Goal: Communication & Community: Answer question/provide support

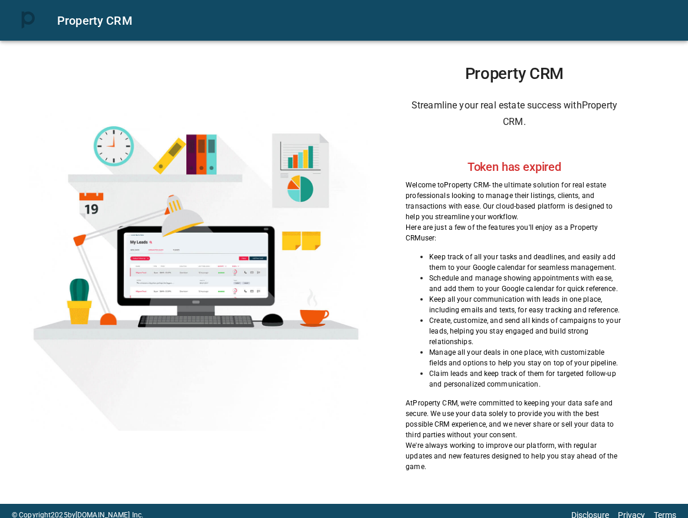
click at [514, 173] on h2 "Token has expired" at bounding box center [515, 167] width 94 height 14
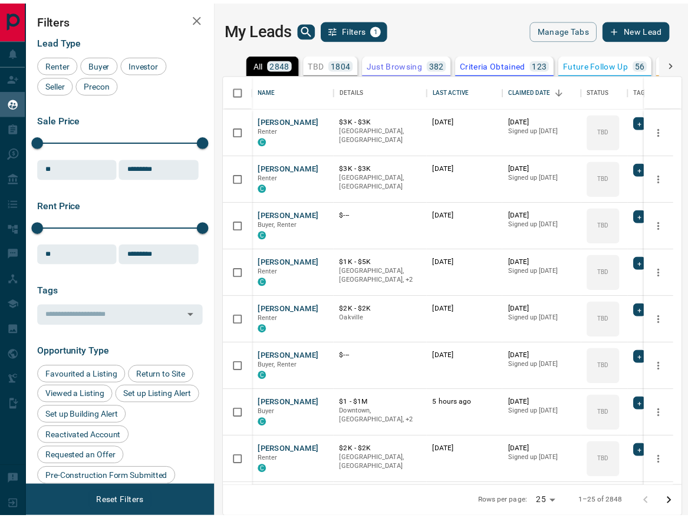
scroll to position [404, 447]
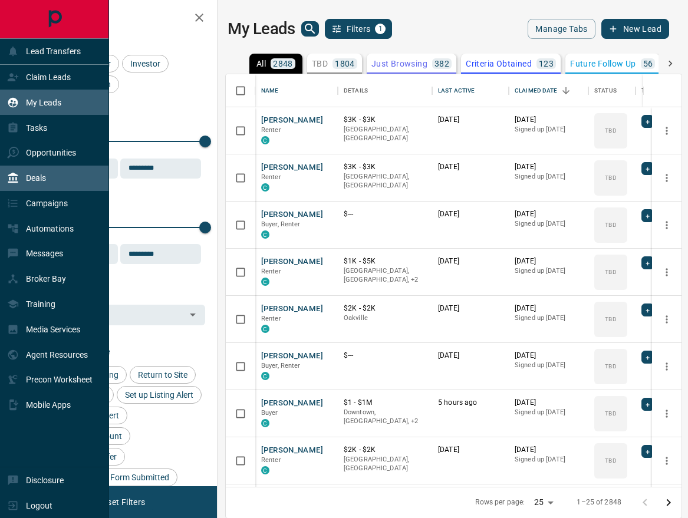
click at [34, 179] on p "Deals" at bounding box center [36, 177] width 20 height 9
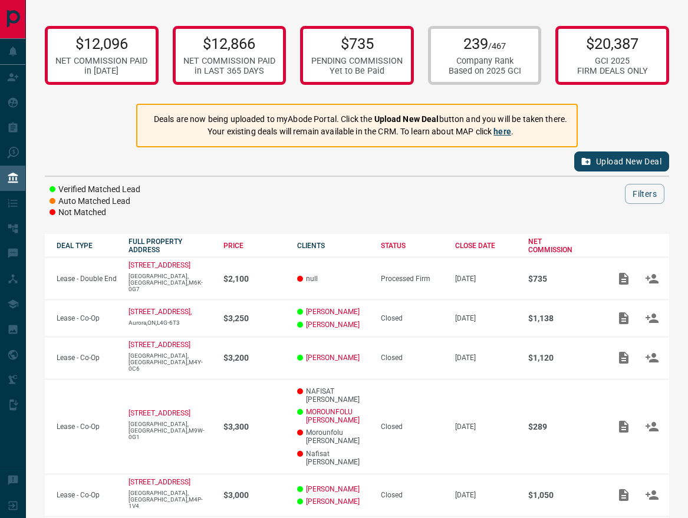
click at [501, 136] on link "here" at bounding box center [503, 131] width 18 height 9
click at [456, 169] on div "Upload New Deal" at bounding box center [357, 161] width 625 height 28
click at [619, 163] on button "Upload New Deal" at bounding box center [621, 162] width 95 height 20
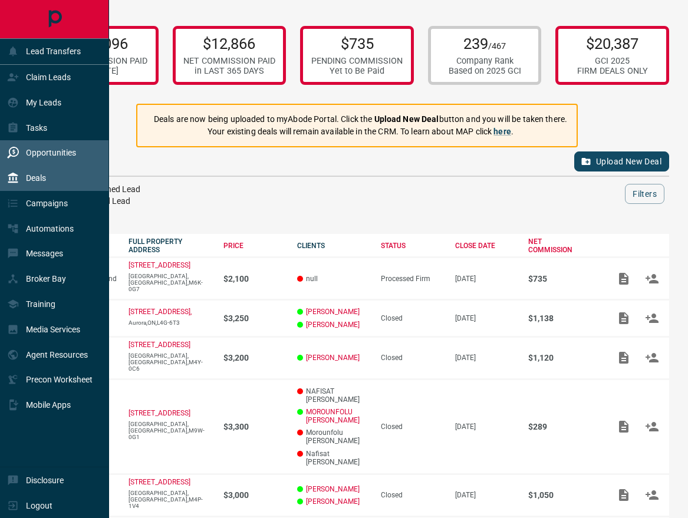
click at [47, 152] on p "Opportunities" at bounding box center [51, 152] width 50 height 9
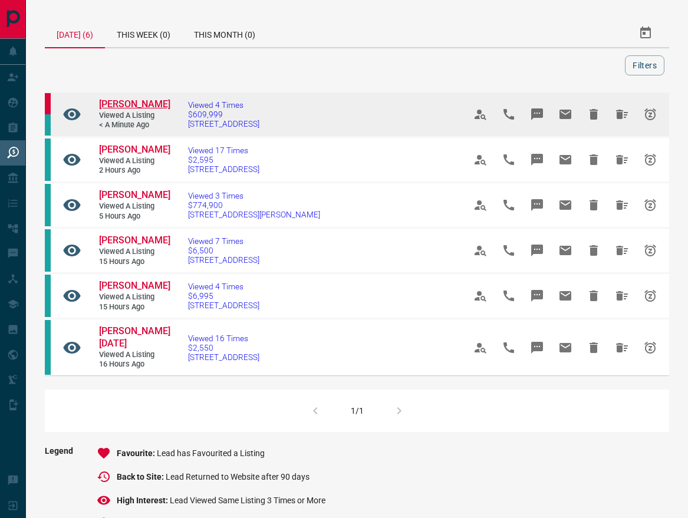
click at [117, 102] on span "[PERSON_NAME]" at bounding box center [134, 103] width 71 height 11
click at [255, 121] on span "[STREET_ADDRESS]" at bounding box center [223, 123] width 71 height 9
drag, startPoint x: 321, startPoint y: 124, endPoint x: 186, endPoint y: 126, distance: 134.5
click at [186, 126] on td "Viewed 4 Times $609,999 120 - [STREET_ADDRESS]" at bounding box center [308, 114] width 277 height 45
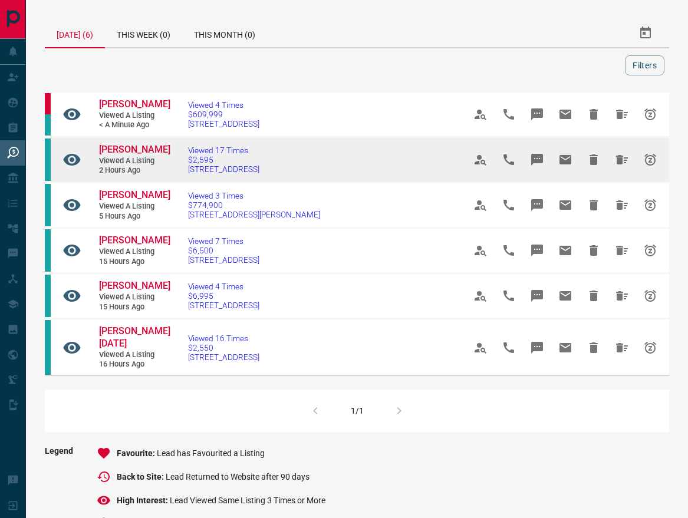
copy span "[STREET_ADDRESS]"
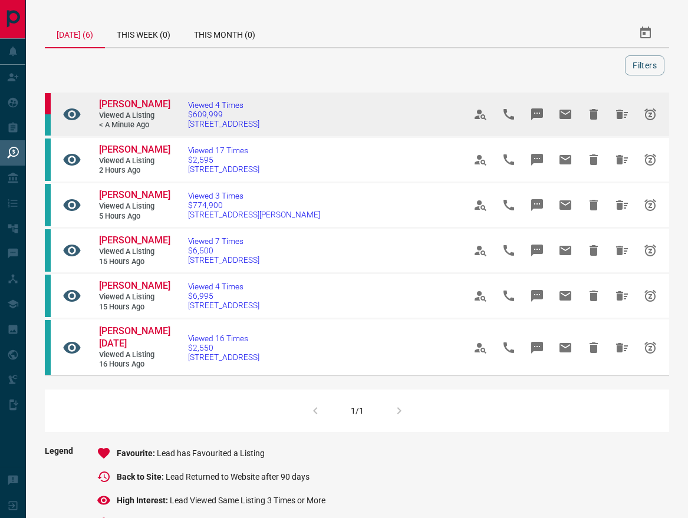
click at [563, 117] on icon "Email" at bounding box center [566, 114] width 12 height 9
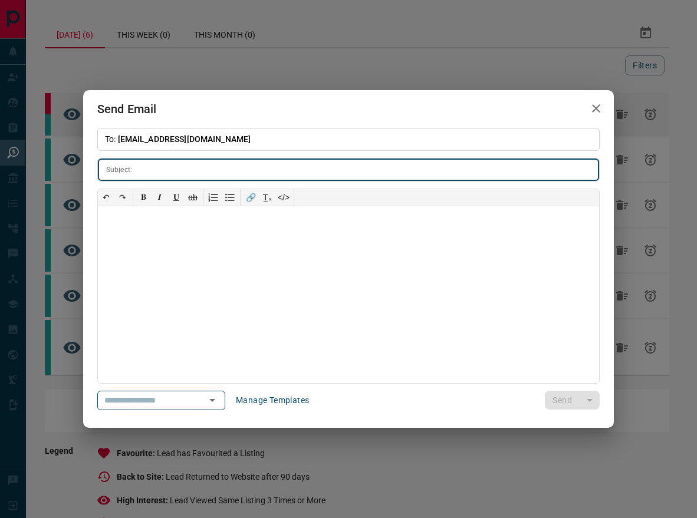
type input "**********"
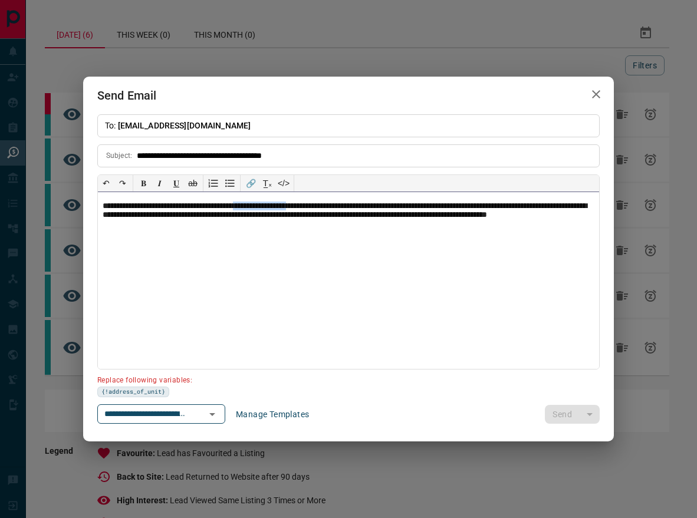
drag, startPoint x: 269, startPoint y: 204, endPoint x: 335, endPoint y: 202, distance: 66.1
click at [335, 202] on p "**********" at bounding box center [349, 216] width 492 height 28
paste div
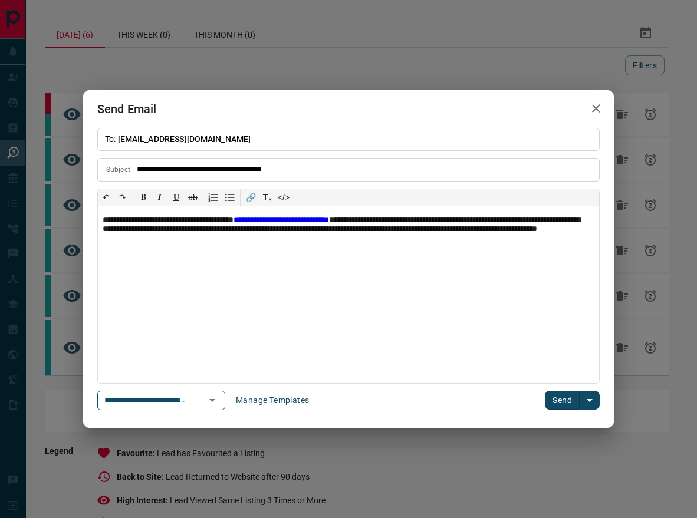
click at [268, 218] on p "**********" at bounding box center [349, 230] width 492 height 28
click at [556, 399] on button "Send" at bounding box center [562, 400] width 35 height 19
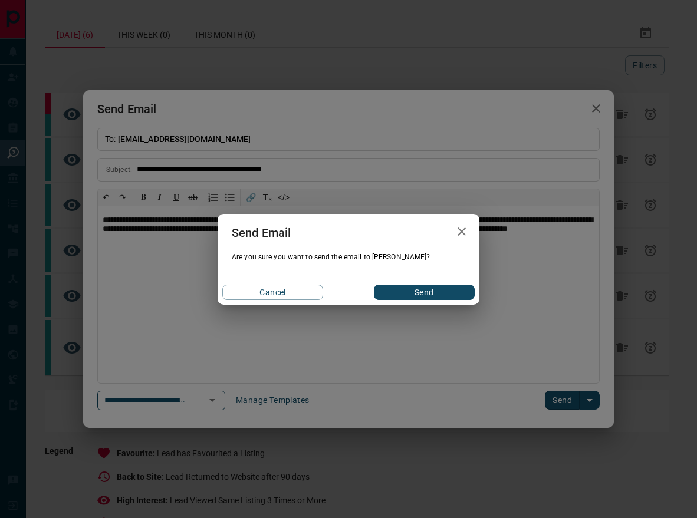
click at [443, 299] on button "Send" at bounding box center [424, 292] width 101 height 15
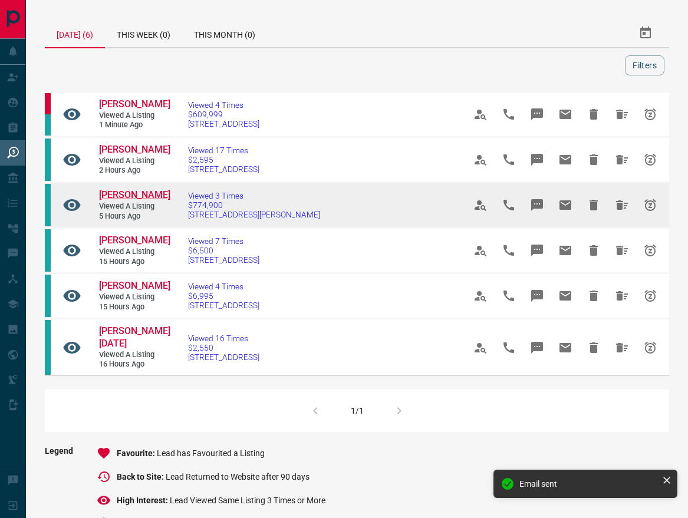
click at [134, 195] on span "[PERSON_NAME]" at bounding box center [134, 194] width 71 height 11
click at [220, 207] on span "$774,900" at bounding box center [254, 205] width 132 height 9
drag, startPoint x: 219, startPoint y: 216, endPoint x: 179, endPoint y: 216, distance: 40.1
click at [179, 216] on td "Viewed 3 Times $774,900 [STREET_ADDRESS][PERSON_NAME]" at bounding box center [308, 205] width 277 height 45
copy span "[STREET_ADDRESS][PERSON_NAME]"
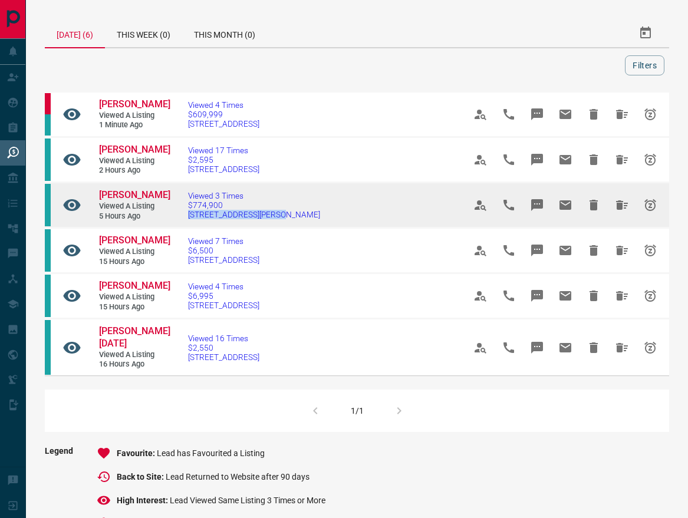
click at [567, 206] on icon "Email" at bounding box center [566, 205] width 12 height 9
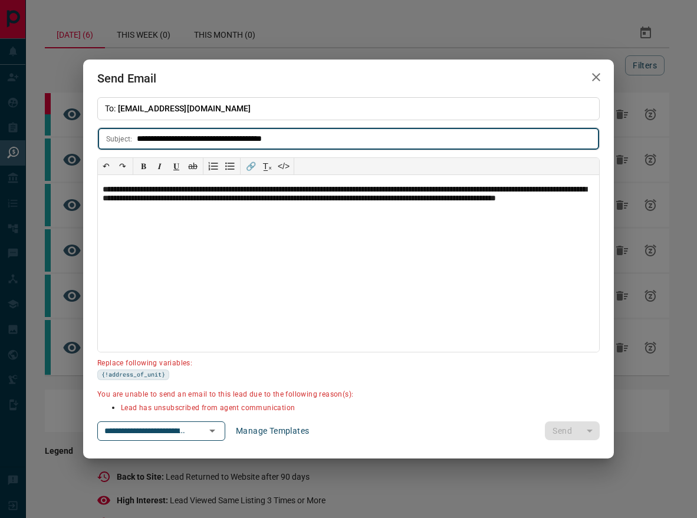
click at [627, 390] on div "**********" at bounding box center [348, 259] width 697 height 518
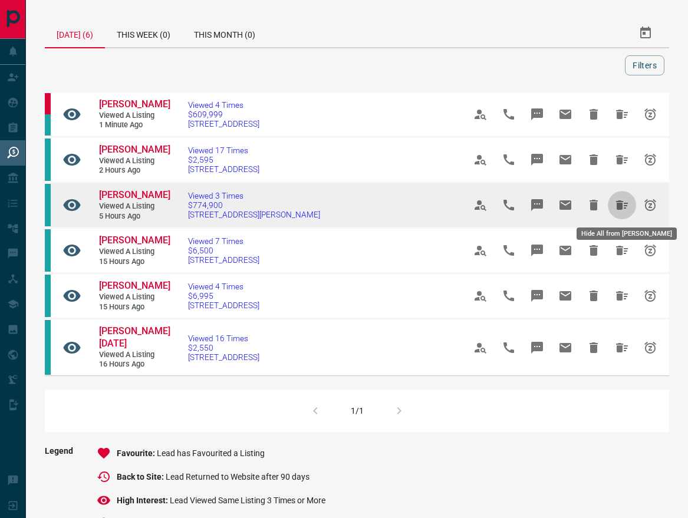
click at [616, 208] on icon "Hide All from Debbie Ischkin" at bounding box center [622, 205] width 14 height 14
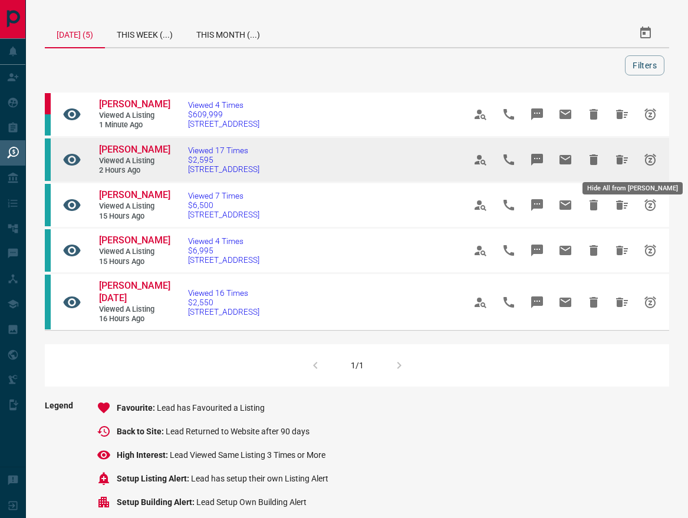
click at [622, 163] on icon "Hide All from Dina Allam" at bounding box center [622, 159] width 12 height 9
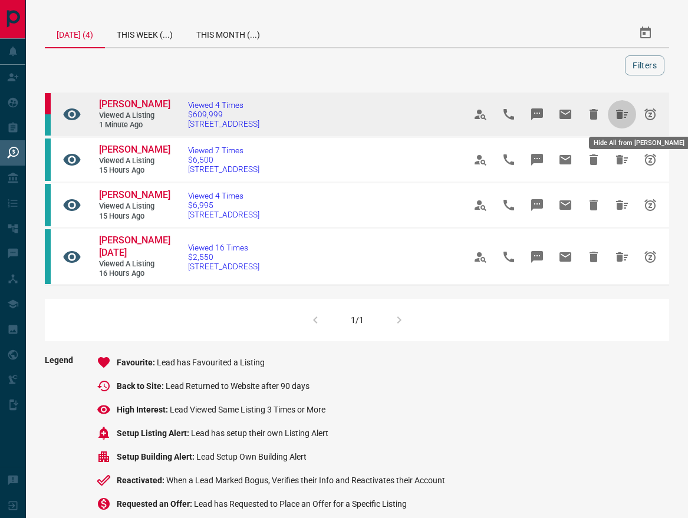
click at [622, 116] on icon "Hide All from Ken B" at bounding box center [622, 114] width 12 height 9
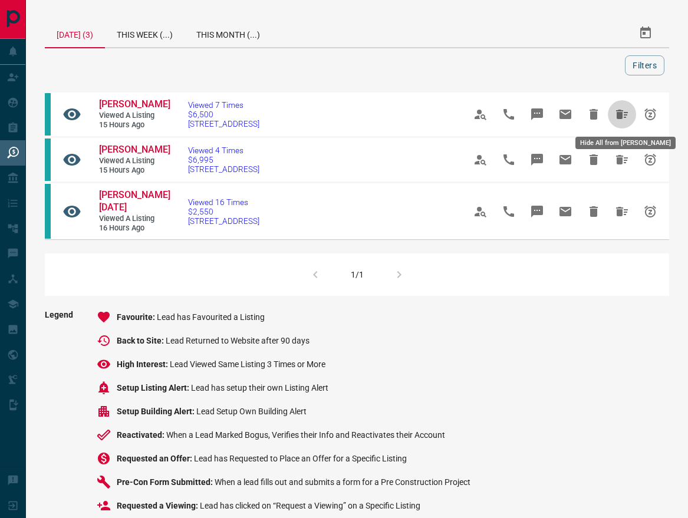
click at [622, 116] on icon "Hide All from Caitlin Kilmartin" at bounding box center [622, 114] width 12 height 9
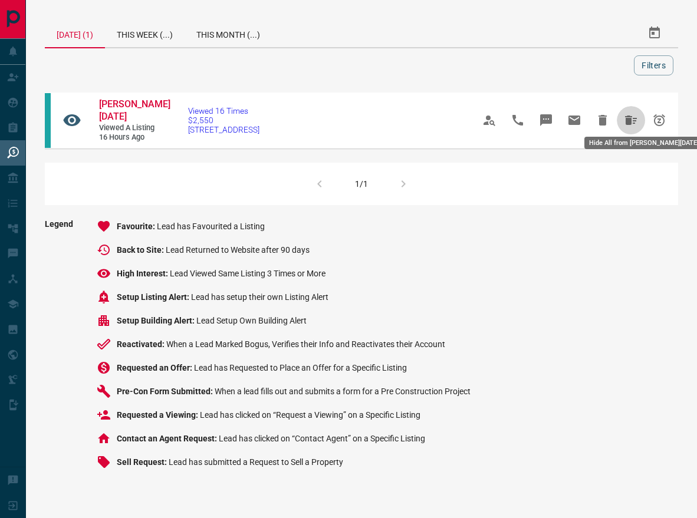
click at [622, 116] on button "Hide All from Rudrani Bhadra" at bounding box center [631, 120] width 28 height 28
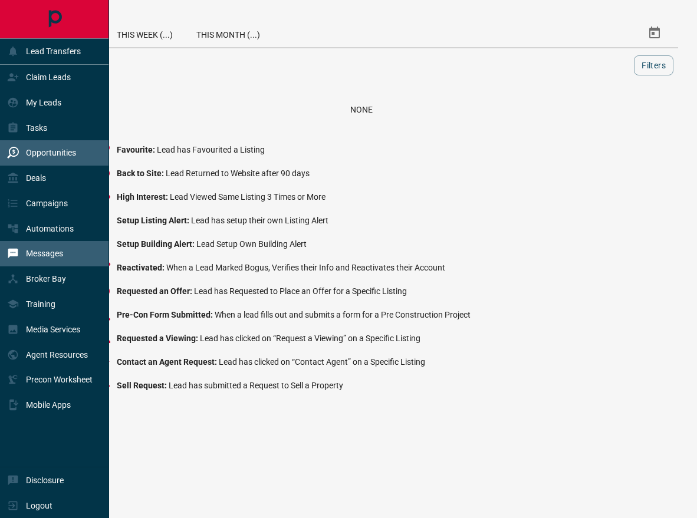
click at [44, 249] on p "Messages" at bounding box center [44, 253] width 37 height 9
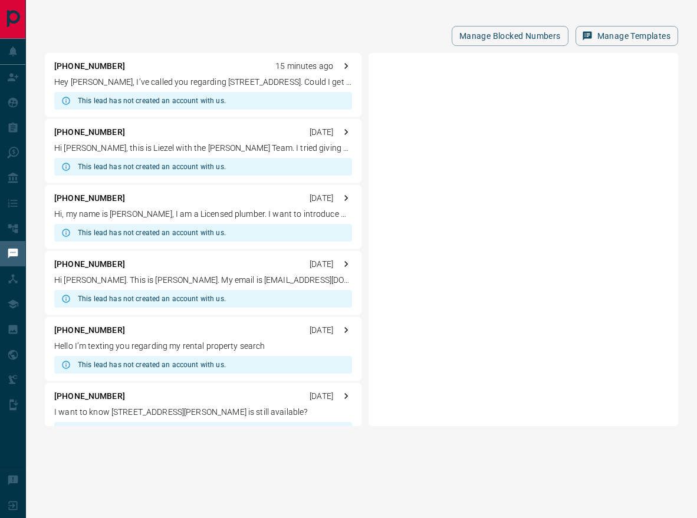
click at [168, 74] on div "[PHONE_NUMBER] 15 minutes ago Hey [PERSON_NAME], I’ve called you regarding [STR…" at bounding box center [203, 85] width 317 height 64
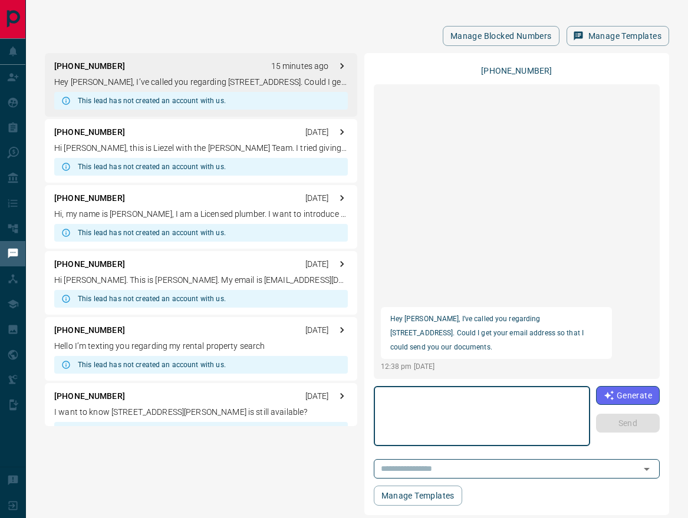
click at [478, 403] on textarea at bounding box center [482, 417] width 200 height 50
type textarea "**********"
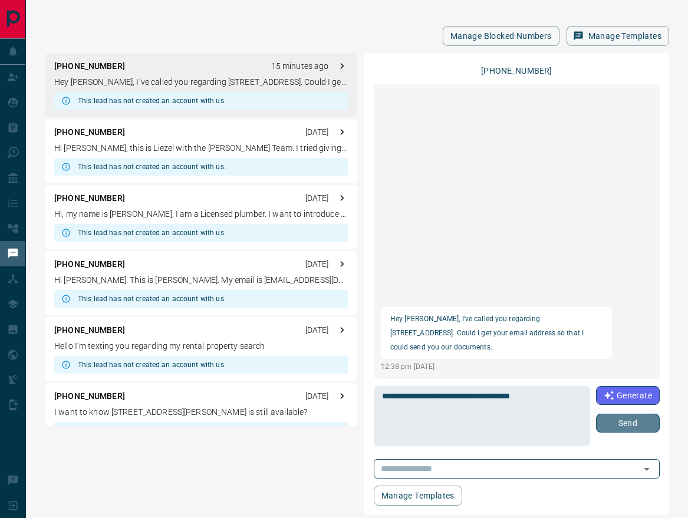
click at [635, 423] on button "Send" at bounding box center [628, 423] width 64 height 19
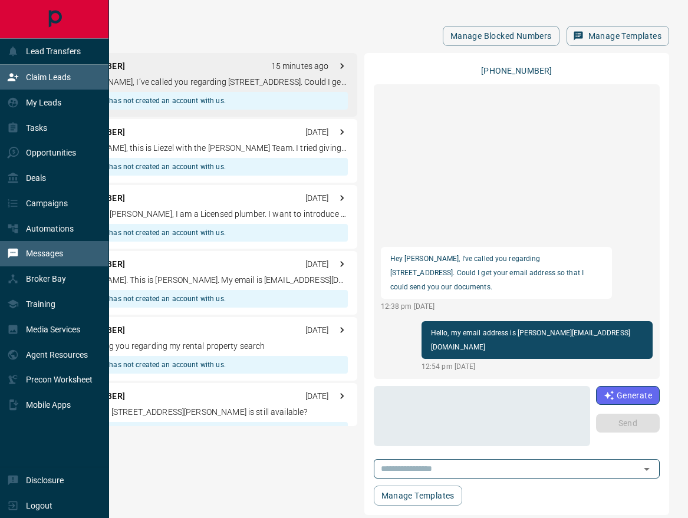
click at [58, 80] on p "Claim Leads" at bounding box center [48, 77] width 45 height 9
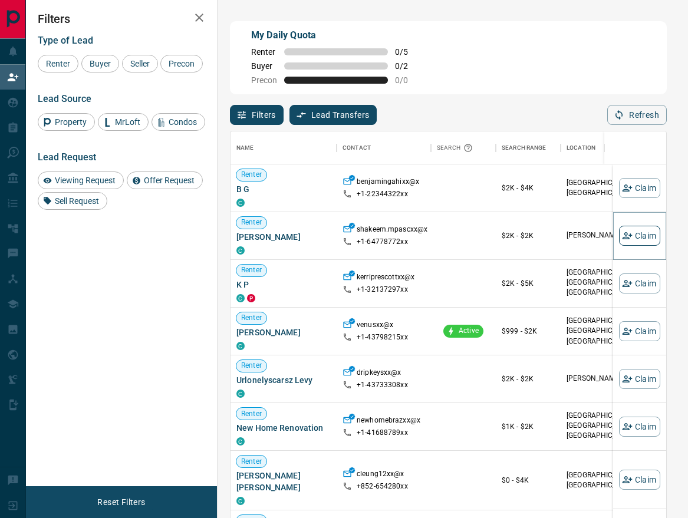
click at [625, 234] on button "Claim" at bounding box center [639, 236] width 41 height 20
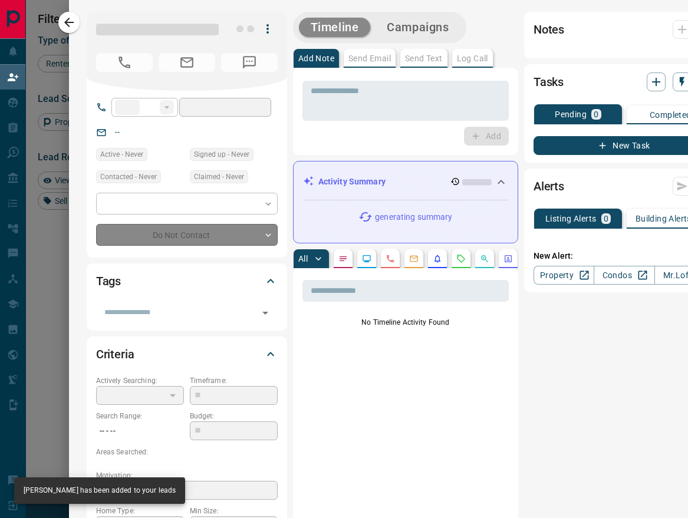
type input "**"
type input "**********"
type input "**"
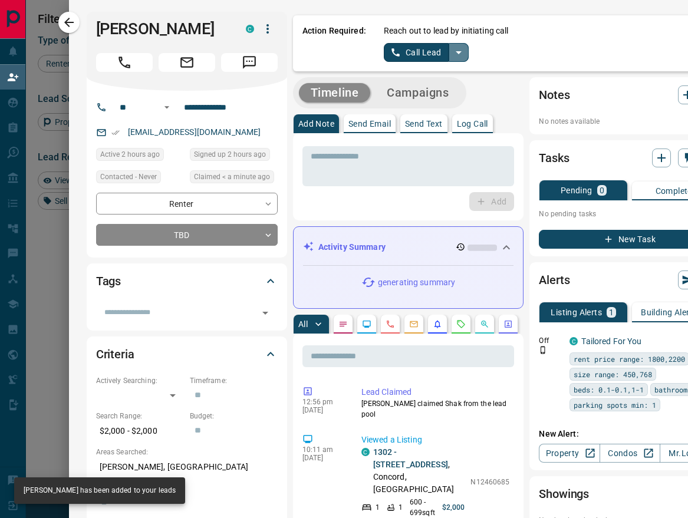
click at [458, 47] on icon "split button" at bounding box center [459, 52] width 14 height 14
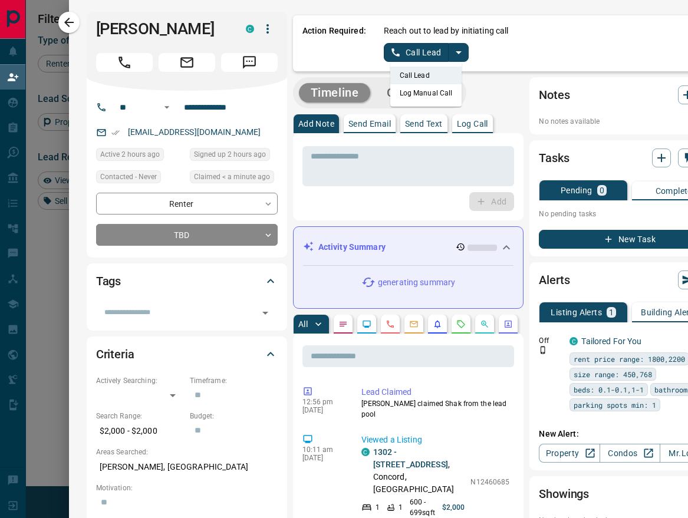
click at [419, 91] on li "Log Manual Call" at bounding box center [426, 93] width 72 height 18
click at [422, 57] on button "Log Manual Call" at bounding box center [423, 52] width 78 height 19
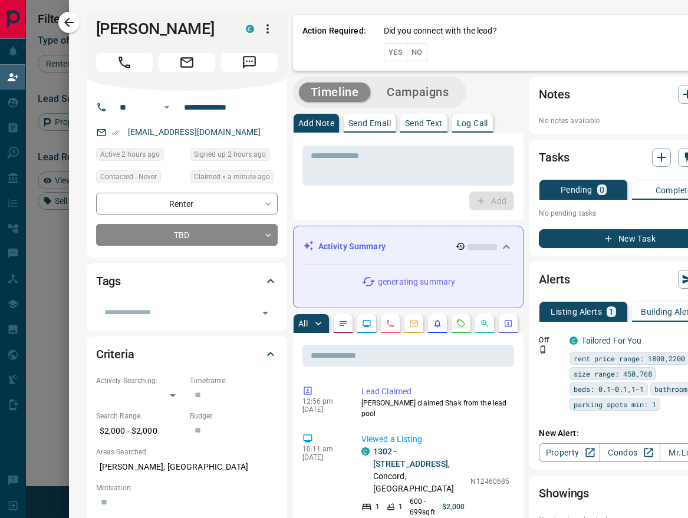
click at [410, 48] on button "No" at bounding box center [417, 52] width 21 height 18
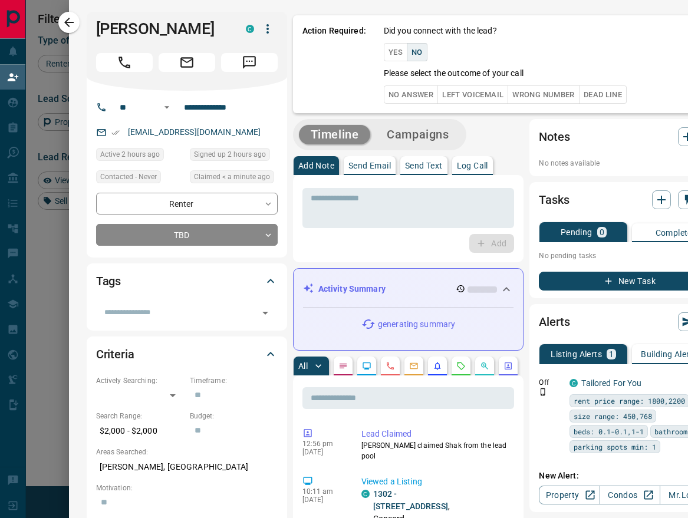
click at [414, 93] on button "No Answer" at bounding box center [411, 95] width 54 height 18
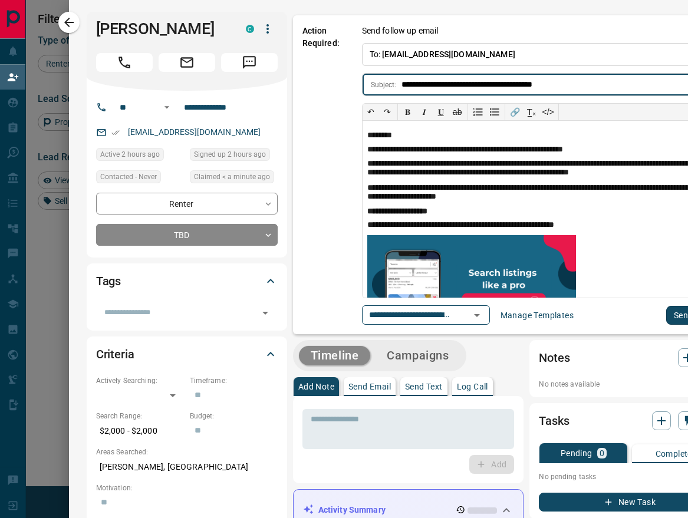
scroll to position [0, 28]
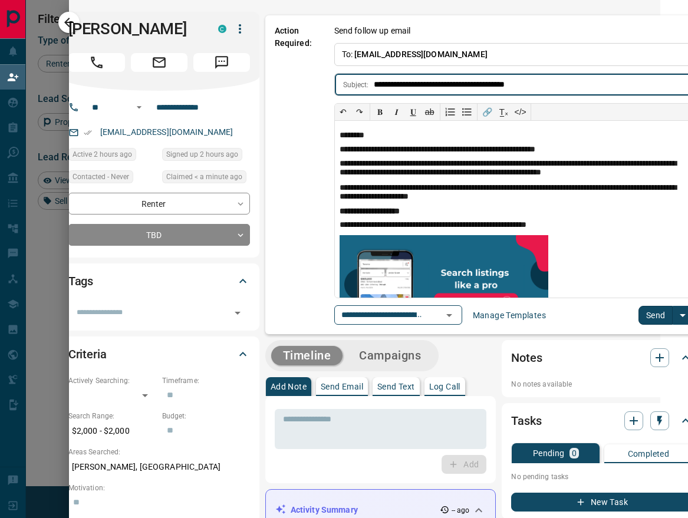
click at [639, 313] on button "Send" at bounding box center [656, 315] width 35 height 19
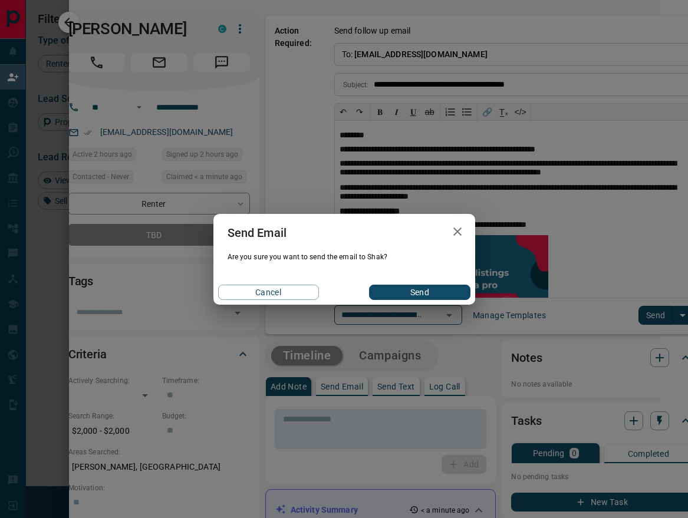
click at [406, 289] on button "Send" at bounding box center [419, 292] width 101 height 15
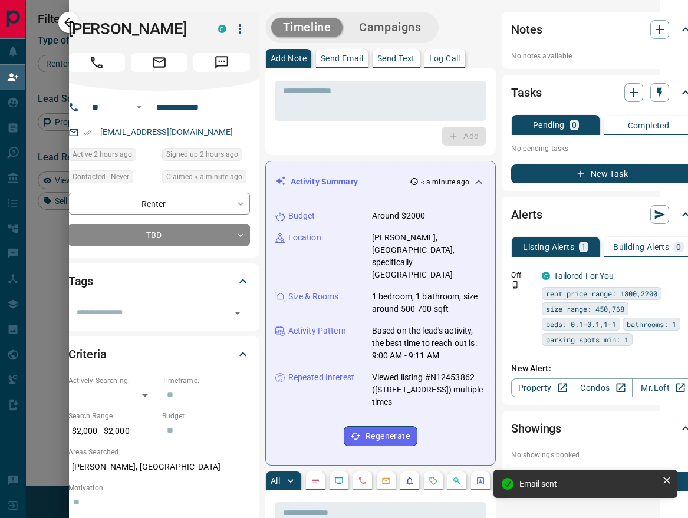
click at [68, 19] on h1 "[PERSON_NAME]" at bounding box center [134, 28] width 132 height 19
click at [71, 15] on icon "button" at bounding box center [69, 22] width 14 height 14
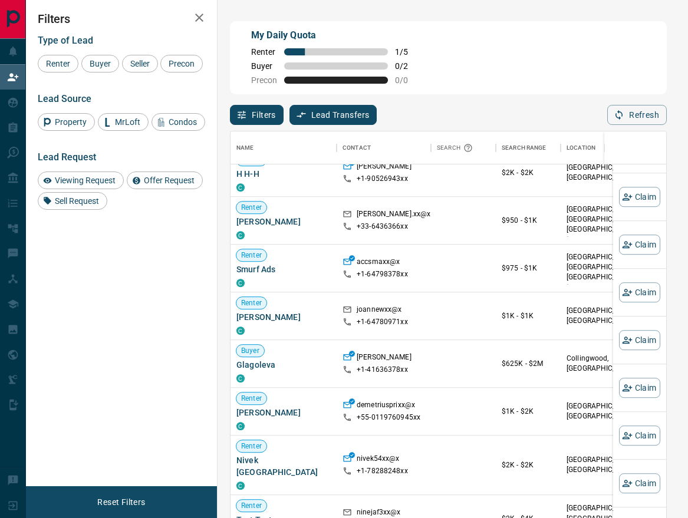
scroll to position [1041, 0]
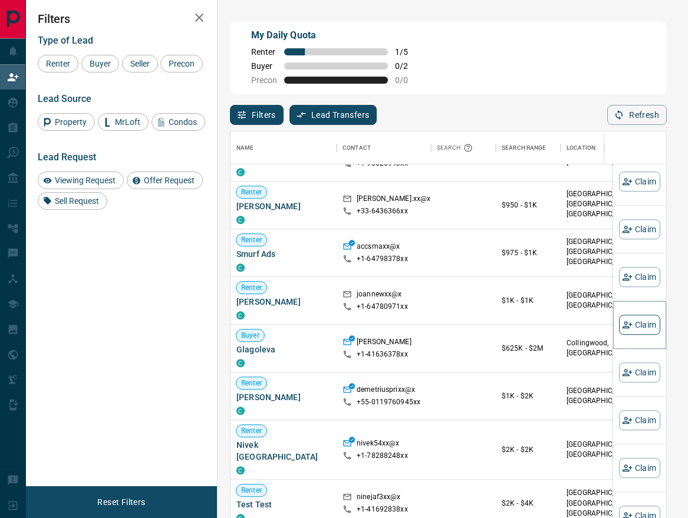
click at [622, 323] on icon "button" at bounding box center [627, 325] width 11 height 11
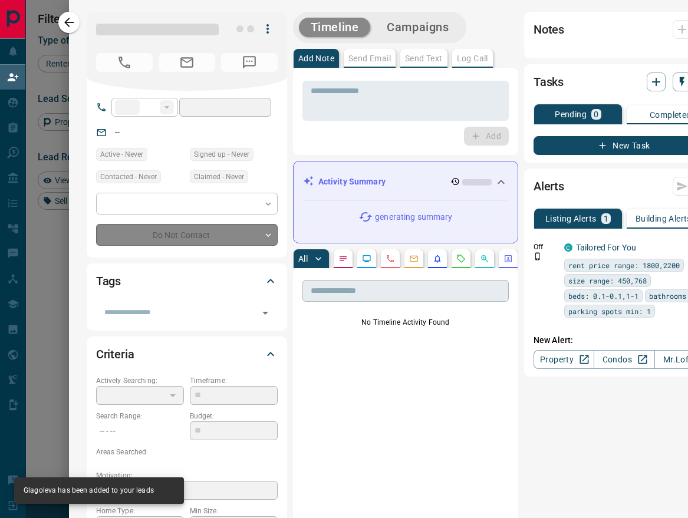
type input "**"
type input "**********"
type input "**"
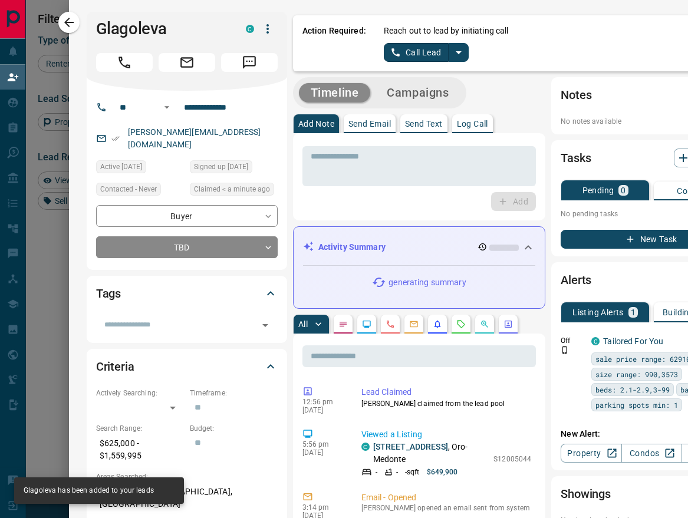
click at [456, 51] on icon "split button" at bounding box center [459, 52] width 6 height 3
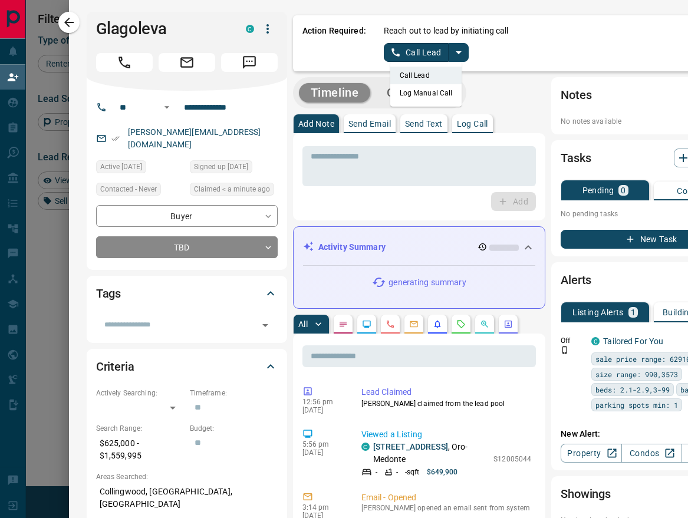
click at [422, 91] on li "Log Manual Call" at bounding box center [426, 93] width 72 height 18
click at [429, 55] on button "Log Manual Call" at bounding box center [423, 52] width 78 height 19
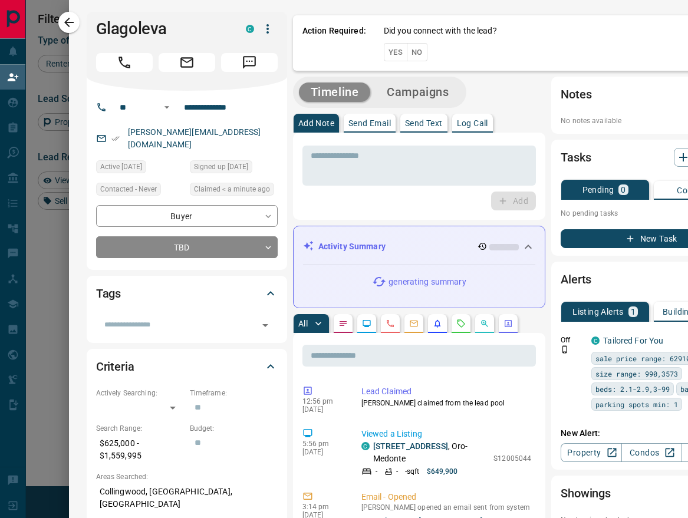
click at [419, 55] on div "Did you connect with the lead? Yes No" at bounding box center [563, 43] width 359 height 37
click at [417, 56] on button "No" at bounding box center [417, 52] width 21 height 18
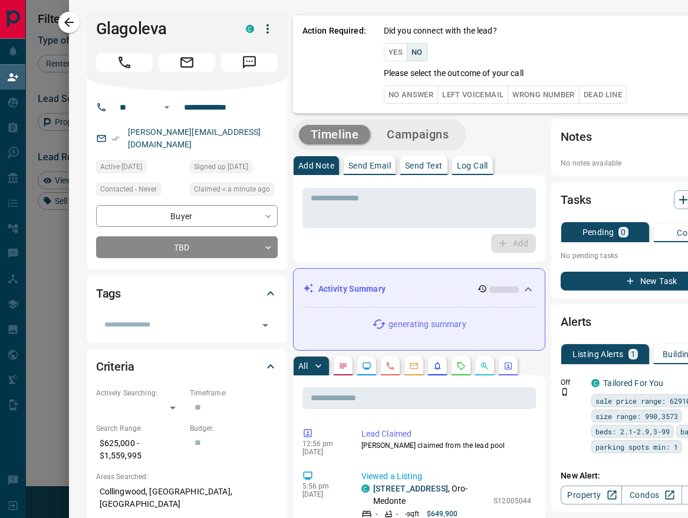
click at [411, 94] on button "No Answer" at bounding box center [411, 95] width 54 height 18
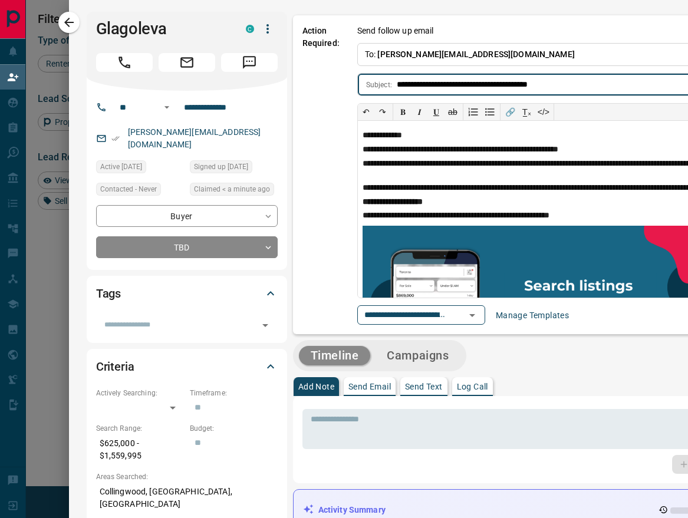
scroll to position [0, 250]
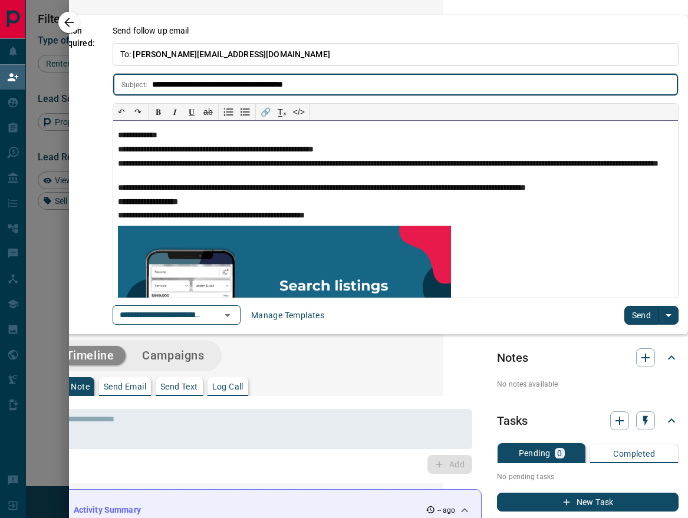
click at [155, 136] on p "**********" at bounding box center [391, 135] width 547 height 9
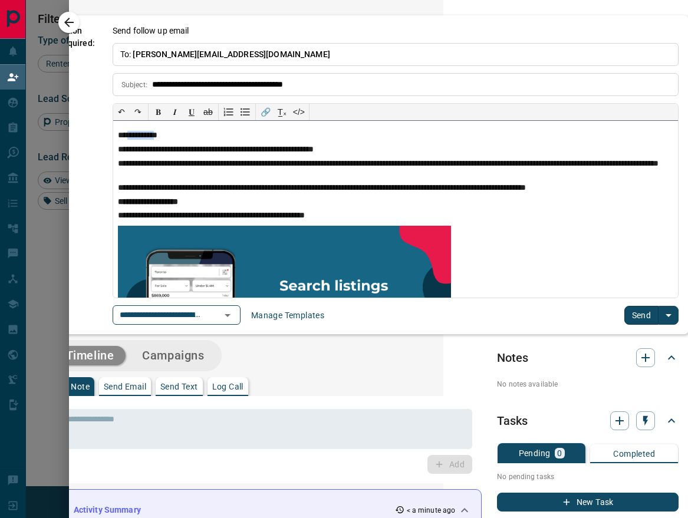
click at [155, 136] on p "**********" at bounding box center [391, 135] width 547 height 9
click at [630, 313] on button "Send" at bounding box center [642, 315] width 35 height 19
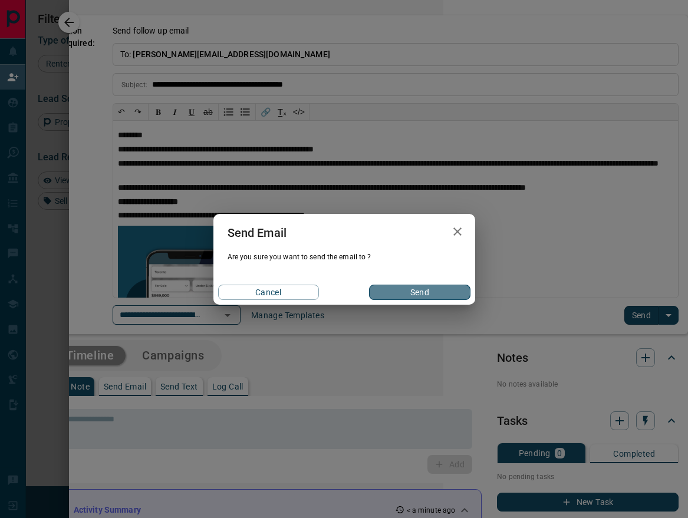
click at [434, 288] on button "Send" at bounding box center [419, 292] width 101 height 15
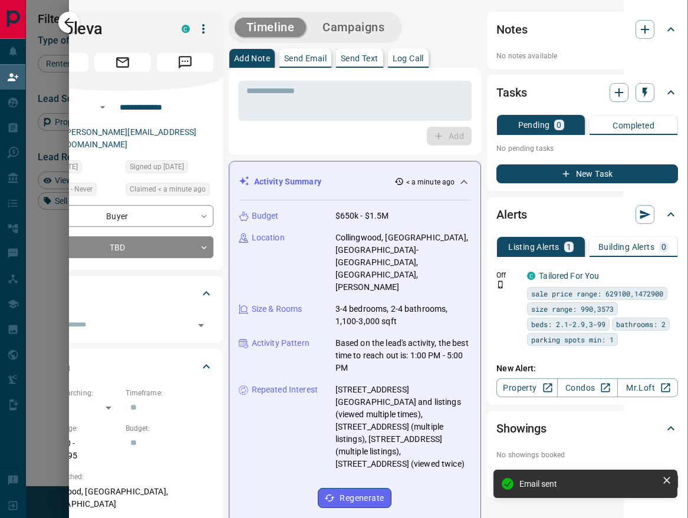
click at [232, 16] on div "Timeline Campaigns" at bounding box center [315, 27] width 167 height 24
click at [71, 13] on button "button" at bounding box center [68, 22] width 21 height 21
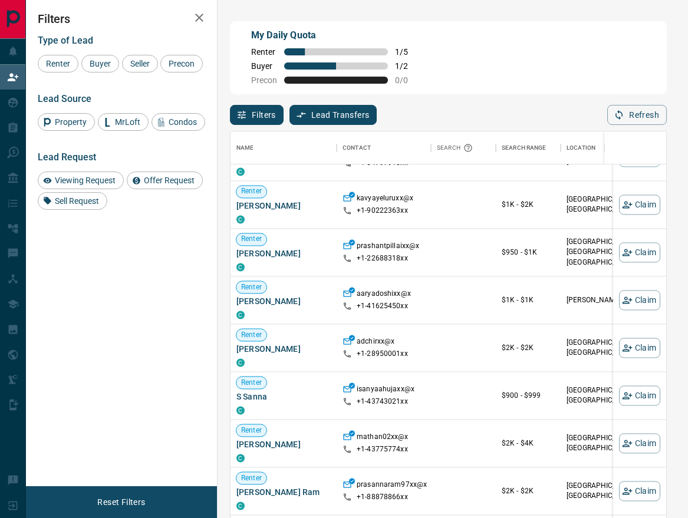
scroll to position [4833, 0]
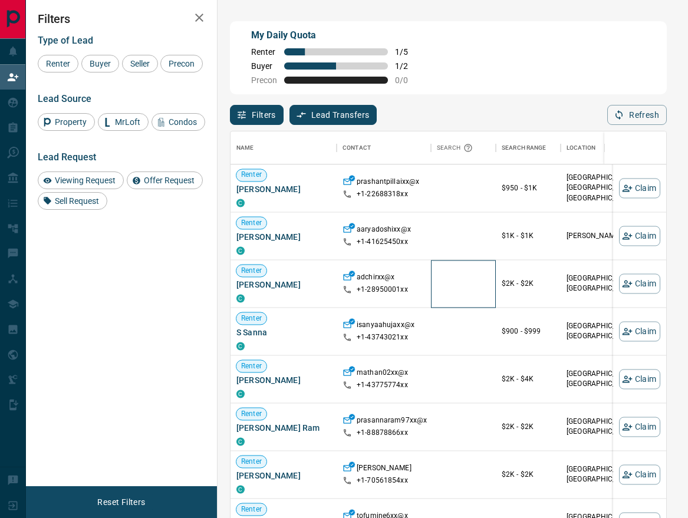
click at [478, 290] on div at bounding box center [463, 285] width 65 height 48
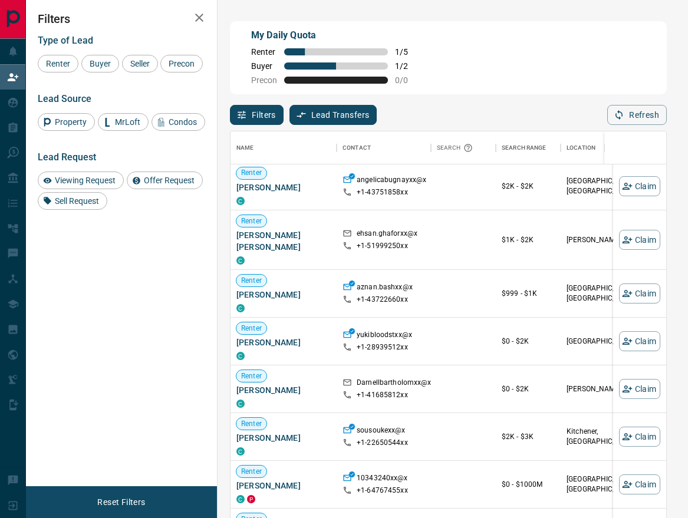
scroll to position [6347, 0]
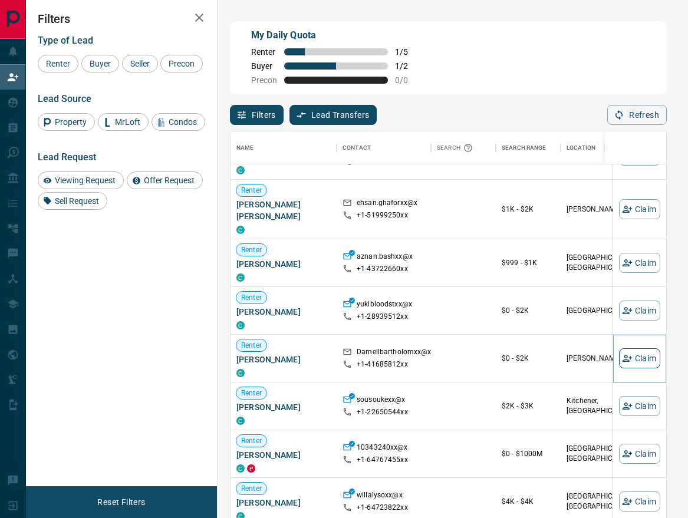
click at [629, 356] on button "Claim" at bounding box center [639, 359] width 41 height 20
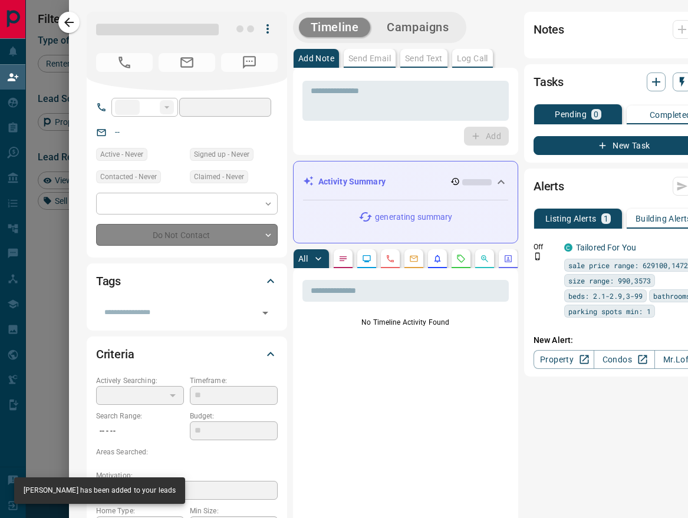
type input "**"
type input "**********"
type input "*"
type input "*******"
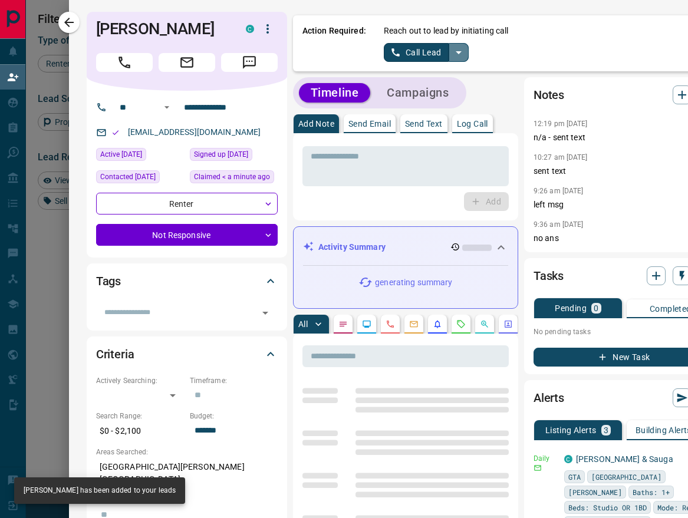
click at [452, 53] on icon "split button" at bounding box center [459, 52] width 14 height 14
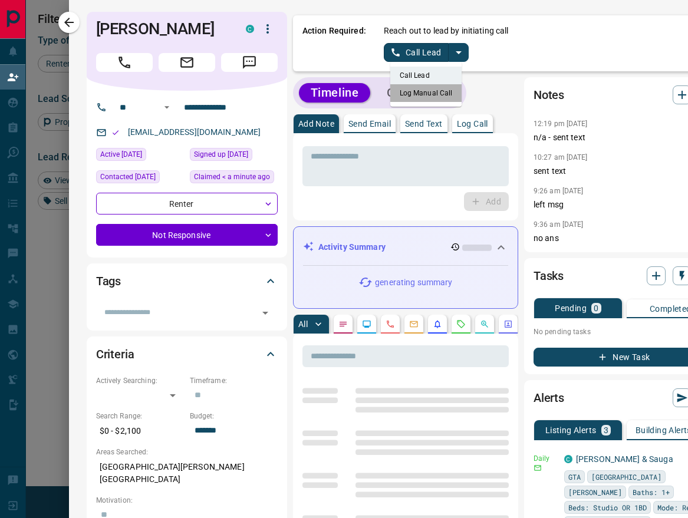
click at [413, 94] on li "Log Manual Call" at bounding box center [426, 93] width 72 height 18
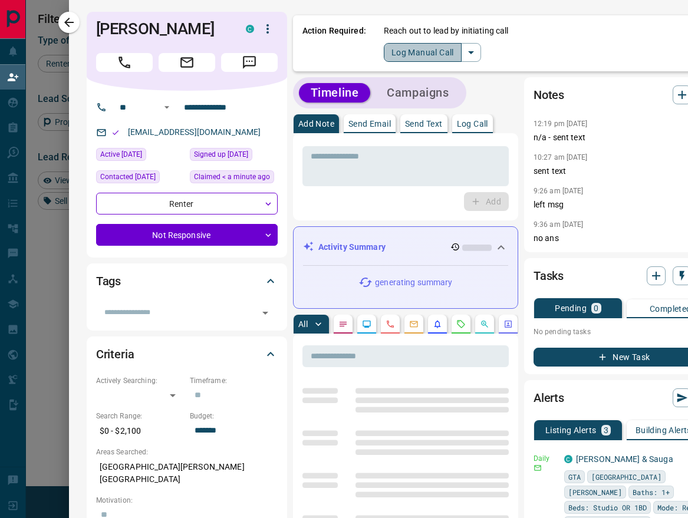
click at [414, 54] on button "Log Manual Call" at bounding box center [423, 52] width 78 height 19
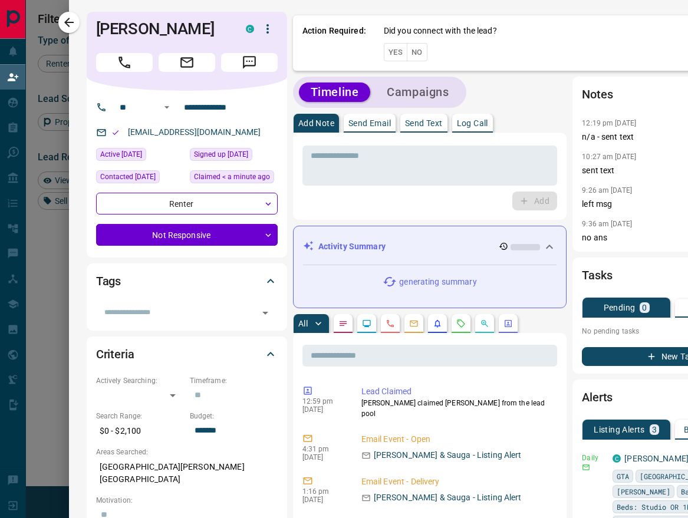
click at [412, 52] on button "No" at bounding box center [417, 52] width 21 height 18
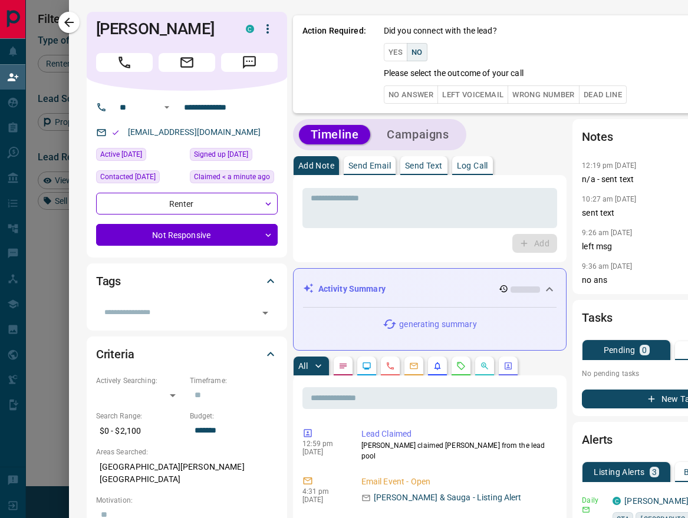
click at [410, 92] on button "No Answer" at bounding box center [411, 95] width 54 height 18
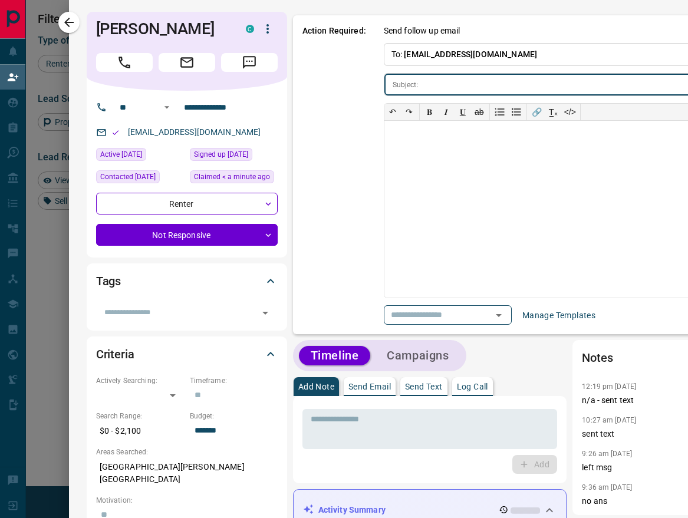
type input "**********"
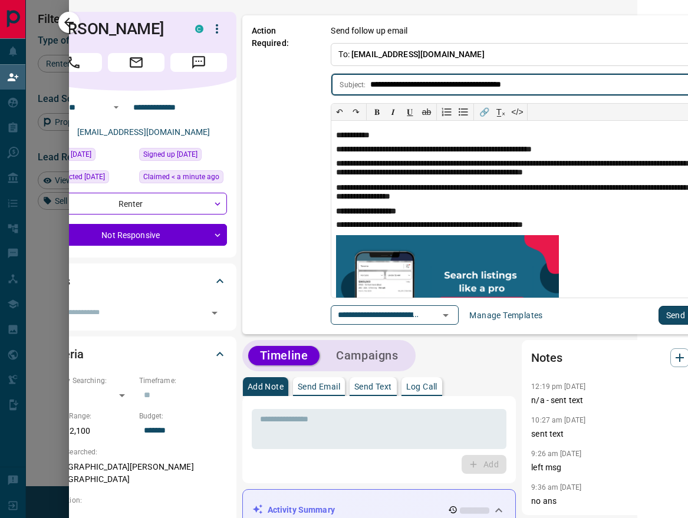
click at [659, 317] on button "Send" at bounding box center [676, 315] width 35 height 19
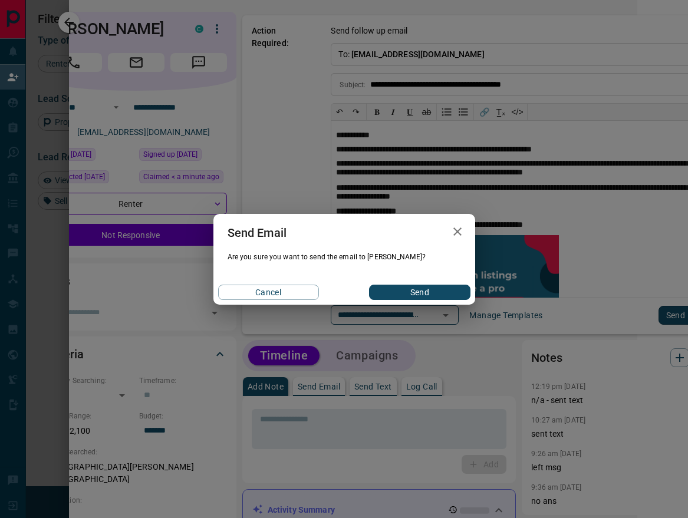
click at [429, 291] on button "Send" at bounding box center [419, 292] width 101 height 15
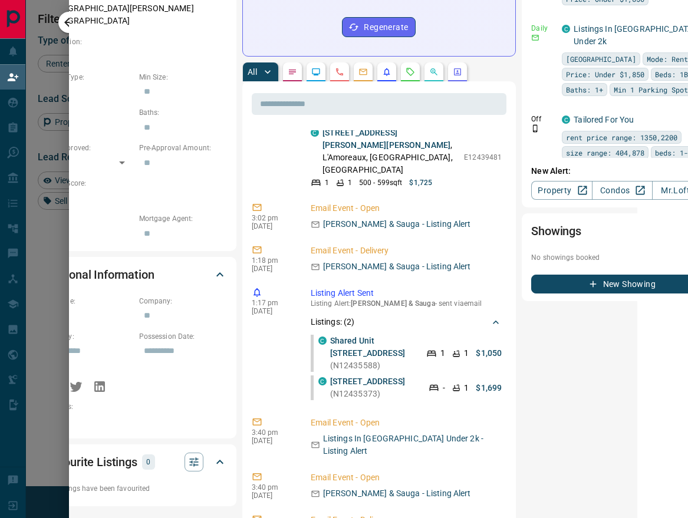
scroll to position [2761, 0]
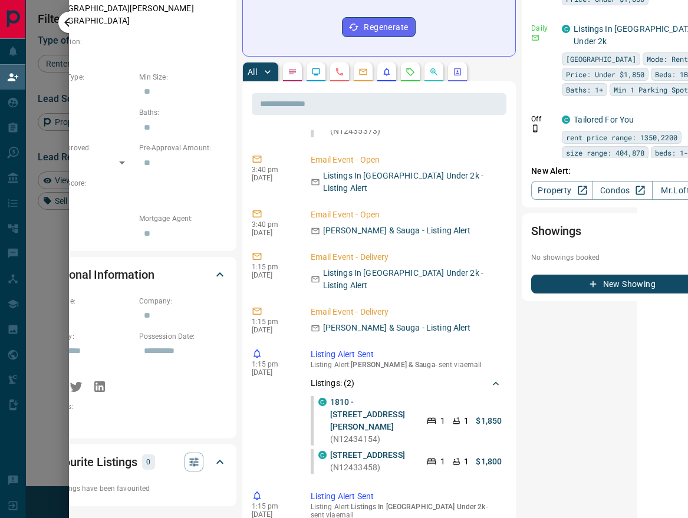
click at [49, 47] on div at bounding box center [344, 259] width 688 height 518
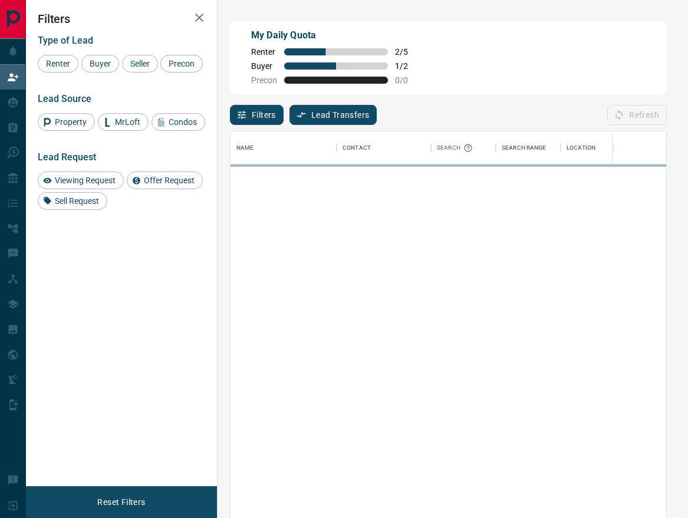
scroll to position [387, 427]
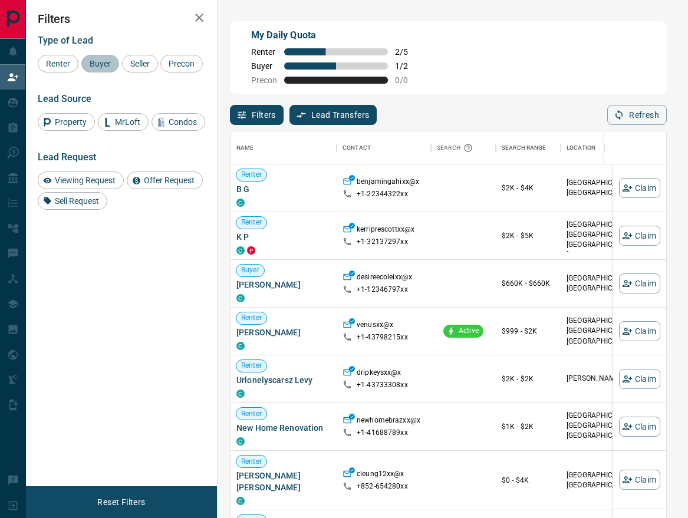
click at [115, 63] on span "Buyer" at bounding box center [100, 63] width 29 height 9
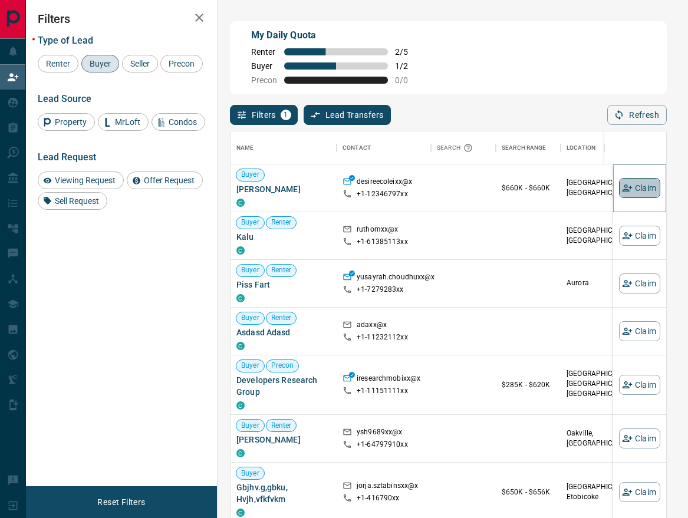
click at [622, 190] on icon "button" at bounding box center [627, 188] width 11 height 11
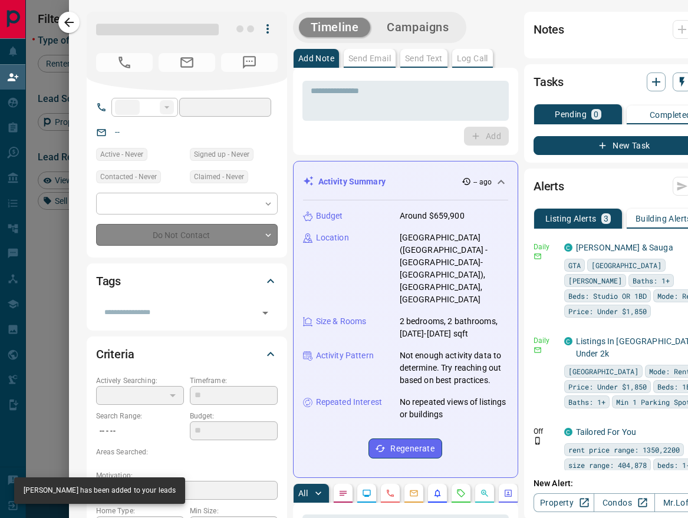
type input "**"
type input "**********"
type input "**"
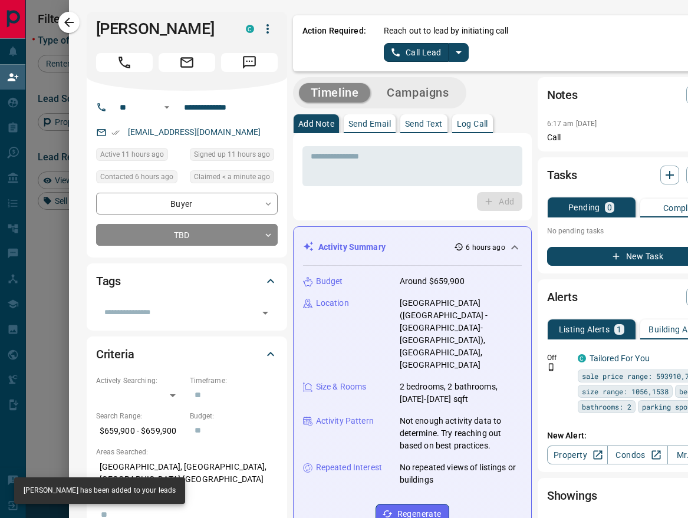
click at [452, 56] on icon "split button" at bounding box center [459, 52] width 14 height 14
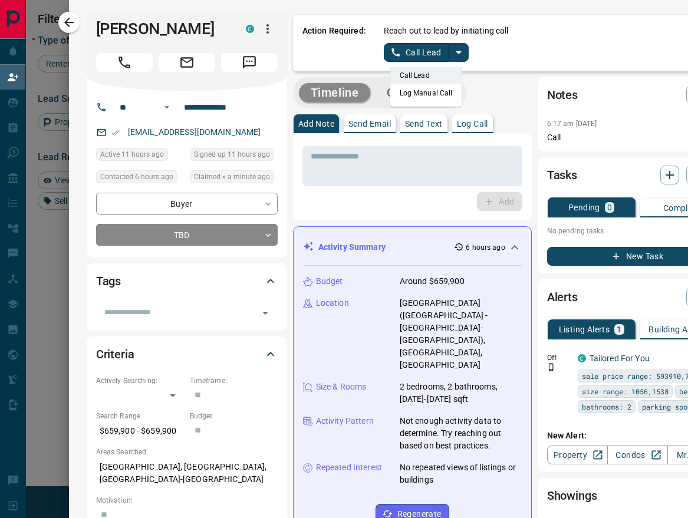
click at [420, 99] on li "Log Manual Call" at bounding box center [426, 93] width 72 height 18
click at [420, 55] on button "Log Manual Call" at bounding box center [423, 52] width 78 height 19
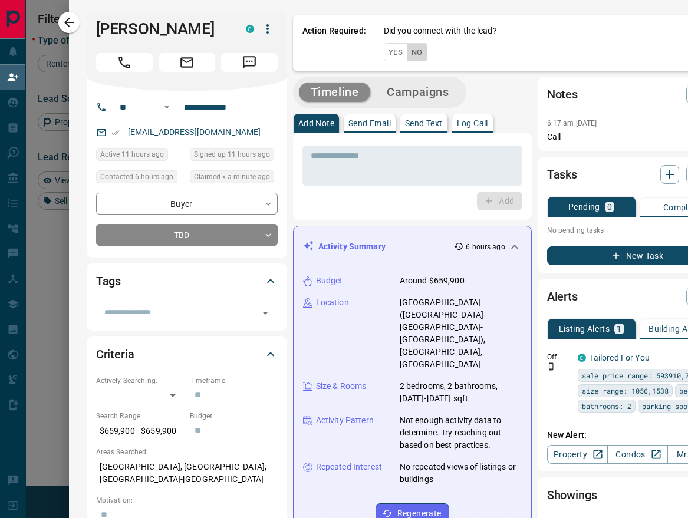
click at [407, 53] on button "No" at bounding box center [417, 52] width 21 height 18
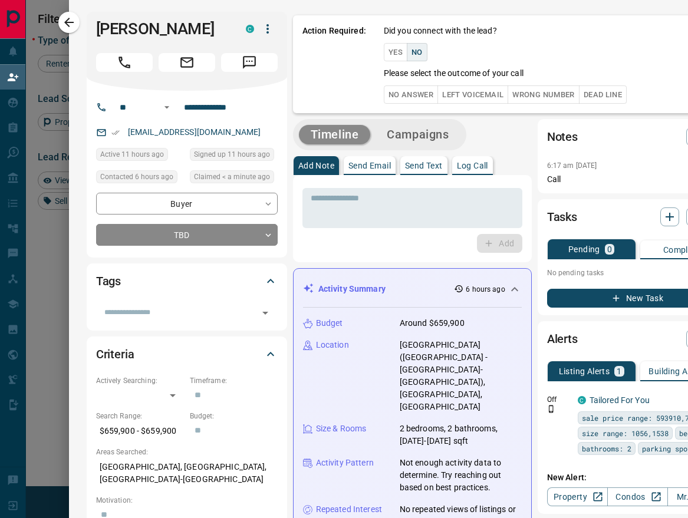
click at [400, 95] on button "No Answer" at bounding box center [411, 95] width 54 height 18
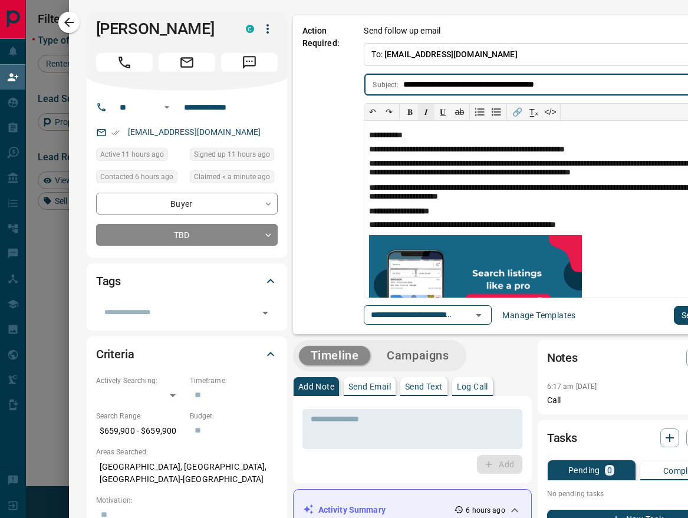
scroll to position [0, 33]
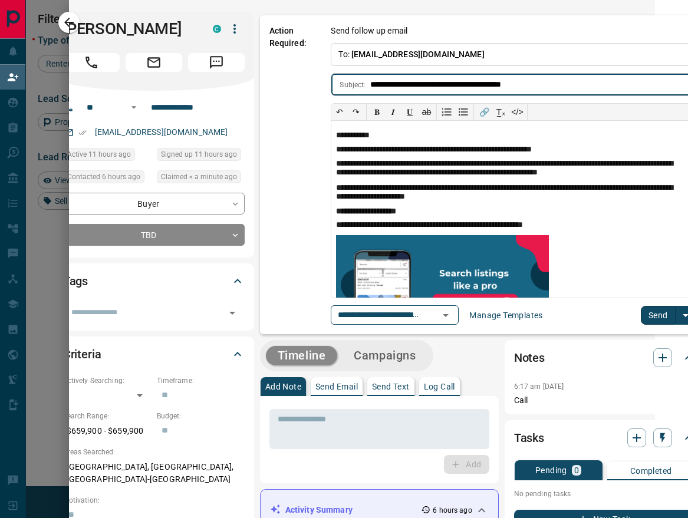
click at [641, 314] on button "Send" at bounding box center [658, 315] width 35 height 19
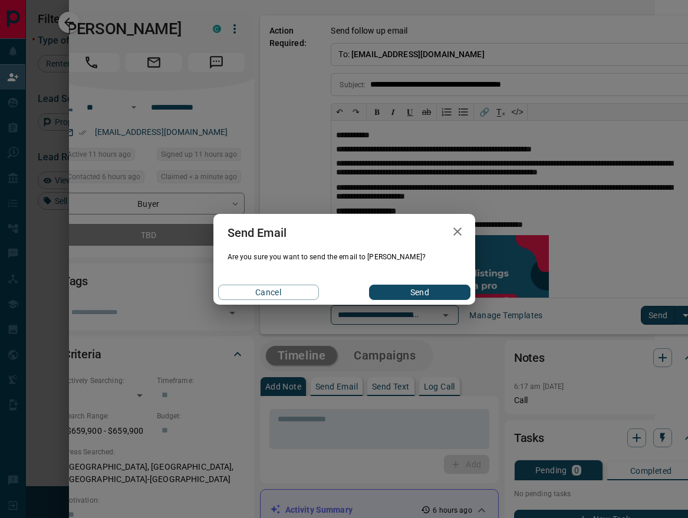
click at [429, 291] on button "Send" at bounding box center [419, 292] width 101 height 15
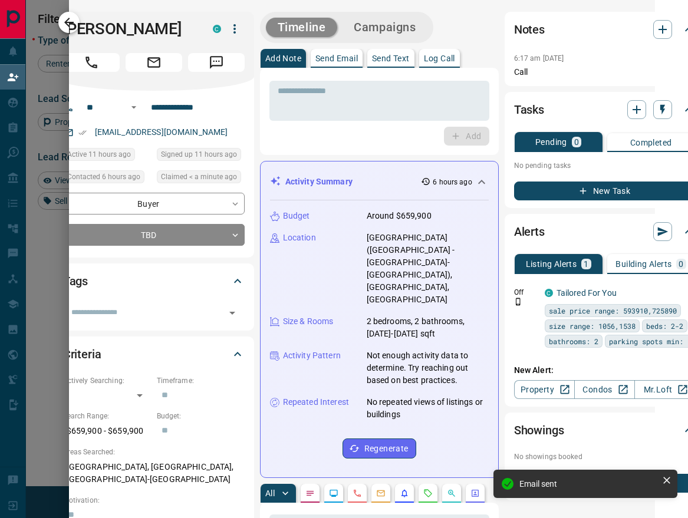
click at [67, 18] on icon "button" at bounding box center [69, 22] width 14 height 14
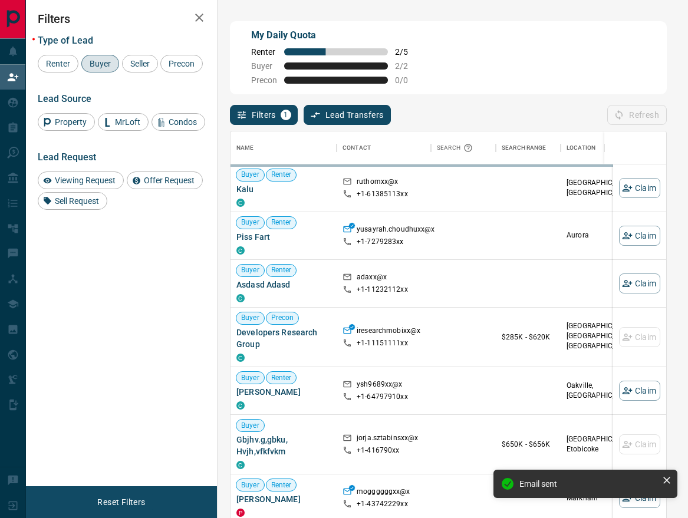
scroll to position [387, 427]
